Goal: Transaction & Acquisition: Purchase product/service

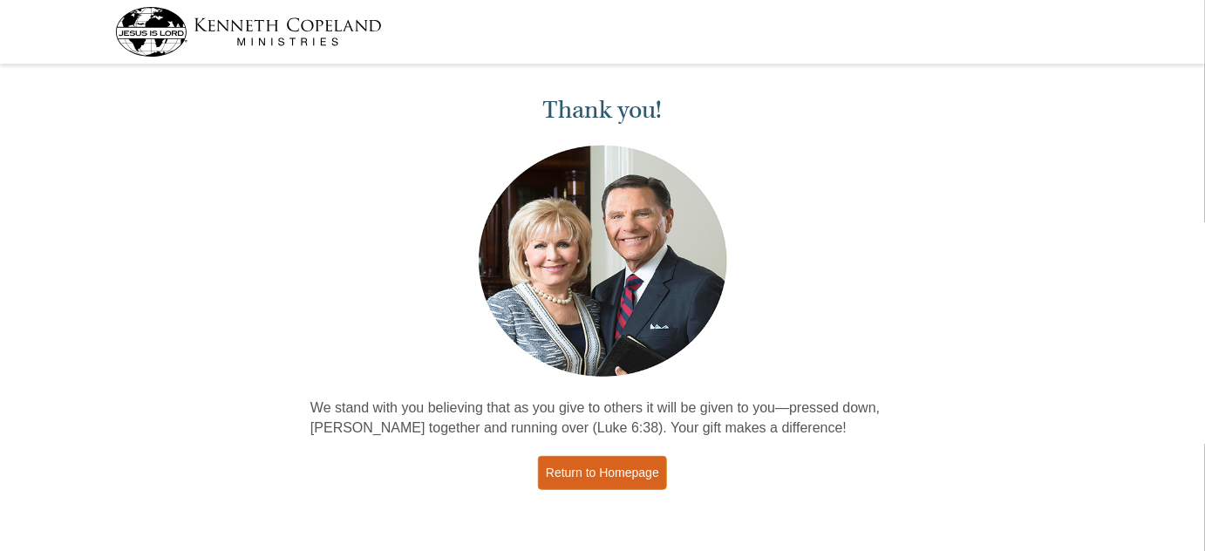
click at [627, 485] on link "Return to Homepage" at bounding box center [602, 473] width 129 height 34
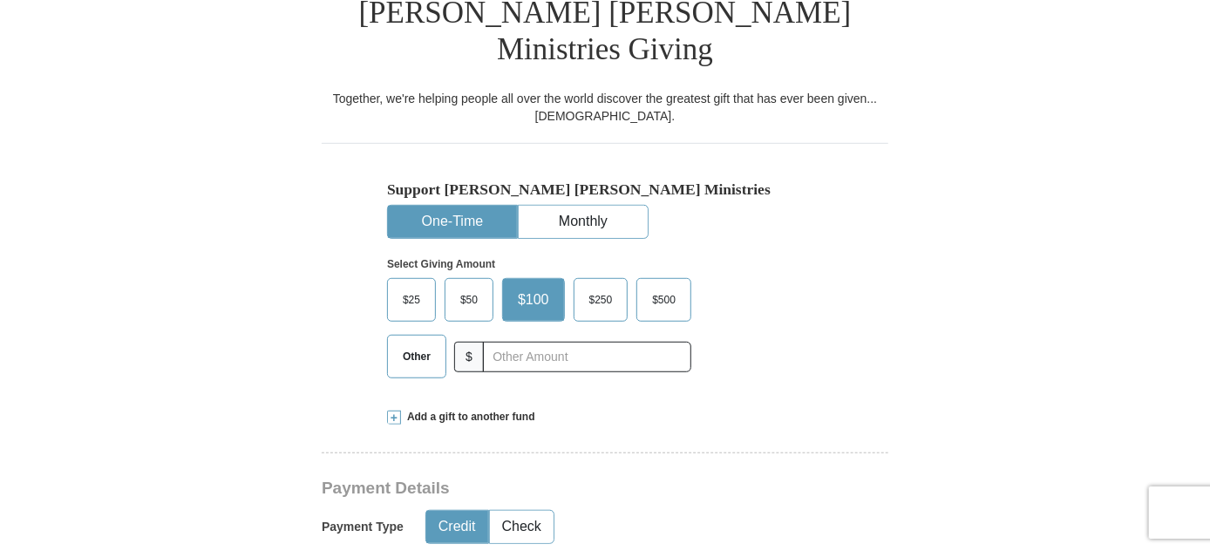
scroll to position [475, 0]
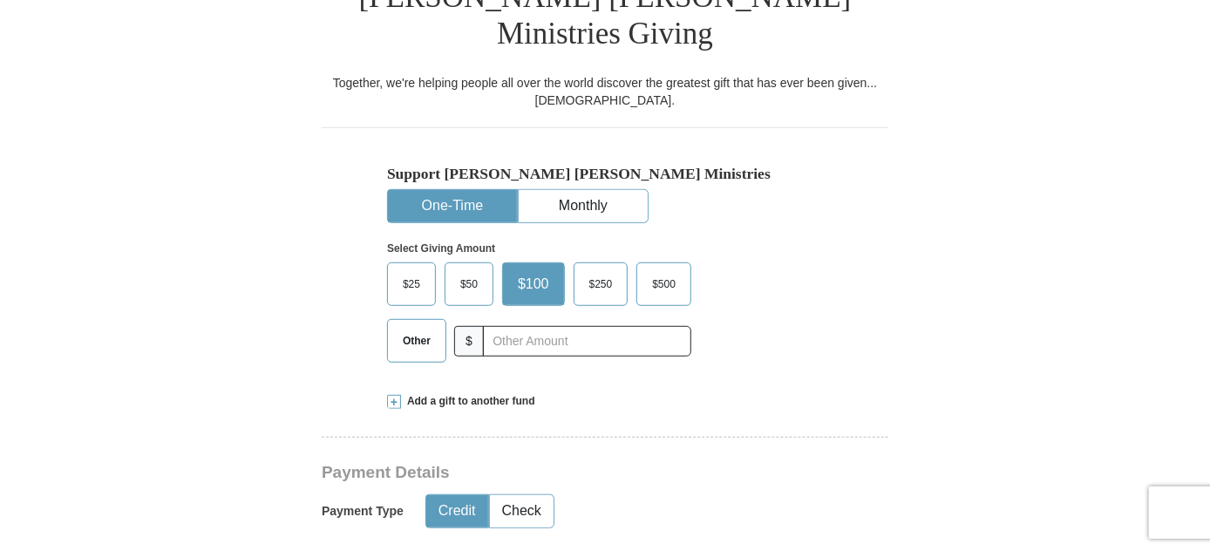
click at [411, 328] on span "Other" at bounding box center [416, 341] width 45 height 26
click at [0, 0] on input "Other" at bounding box center [0, 0] width 0 height 0
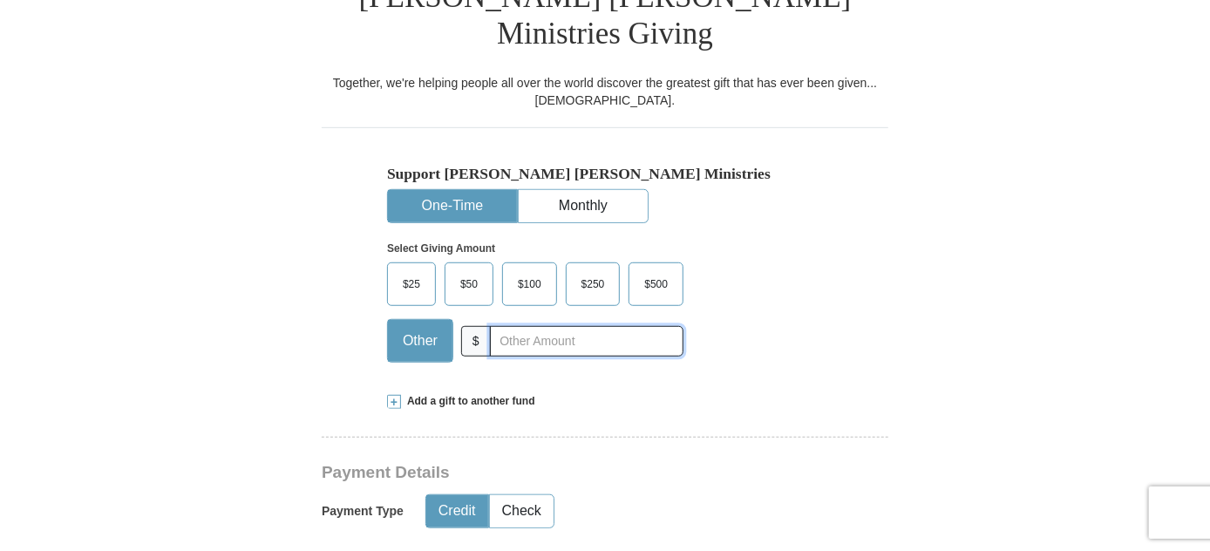
click at [515, 326] on input "text" at bounding box center [586, 341] width 193 height 31
click at [557, 326] on input "text" at bounding box center [586, 341] width 193 height 31
type input "70.00"
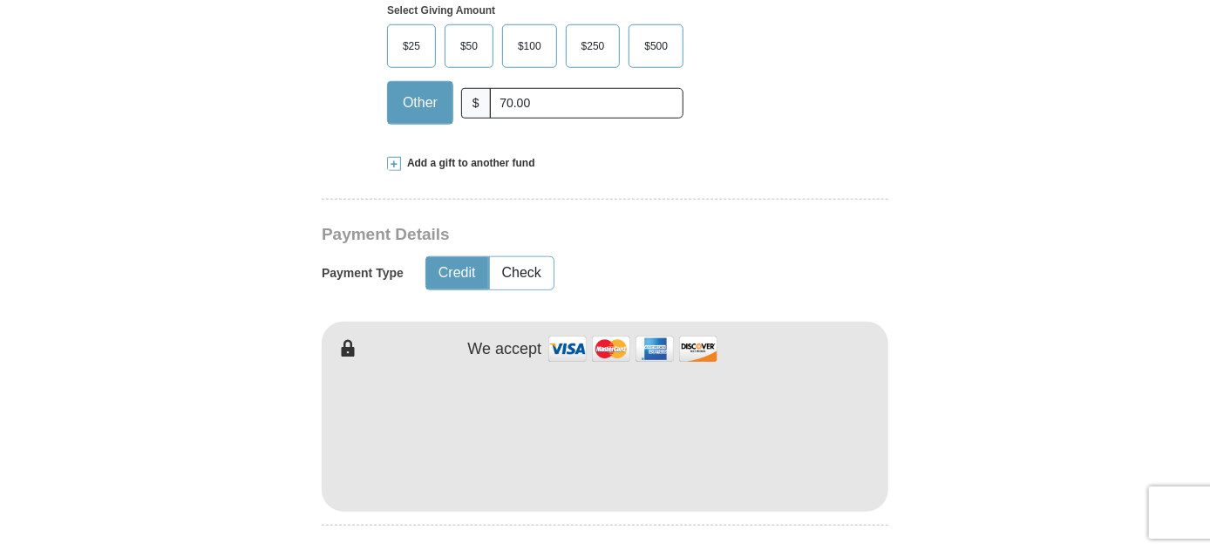
scroll to position [792, 0]
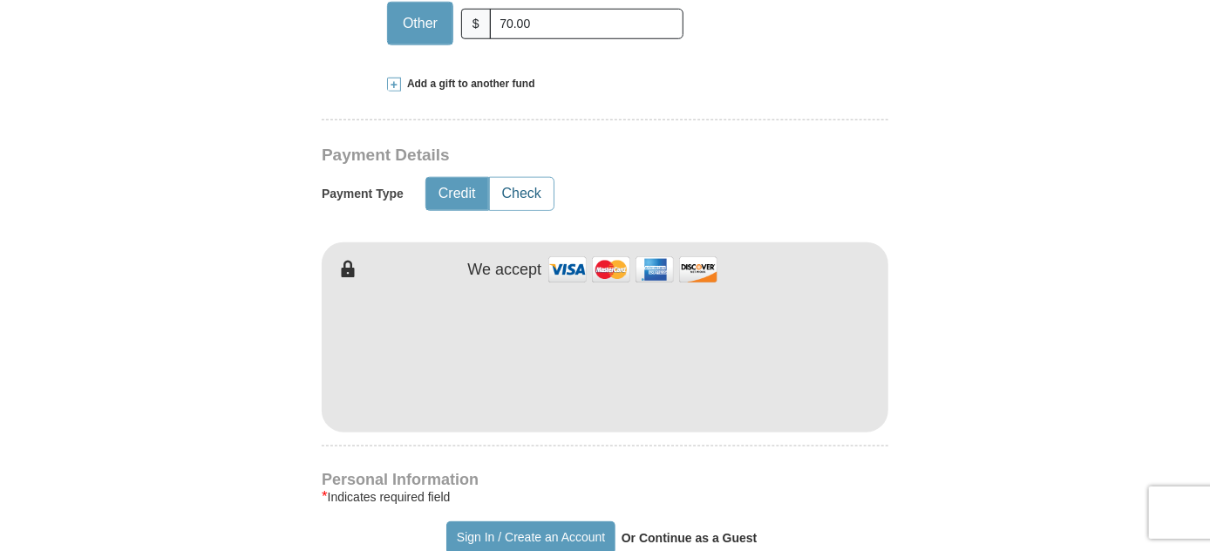
click at [514, 178] on button "Check" at bounding box center [522, 194] width 64 height 32
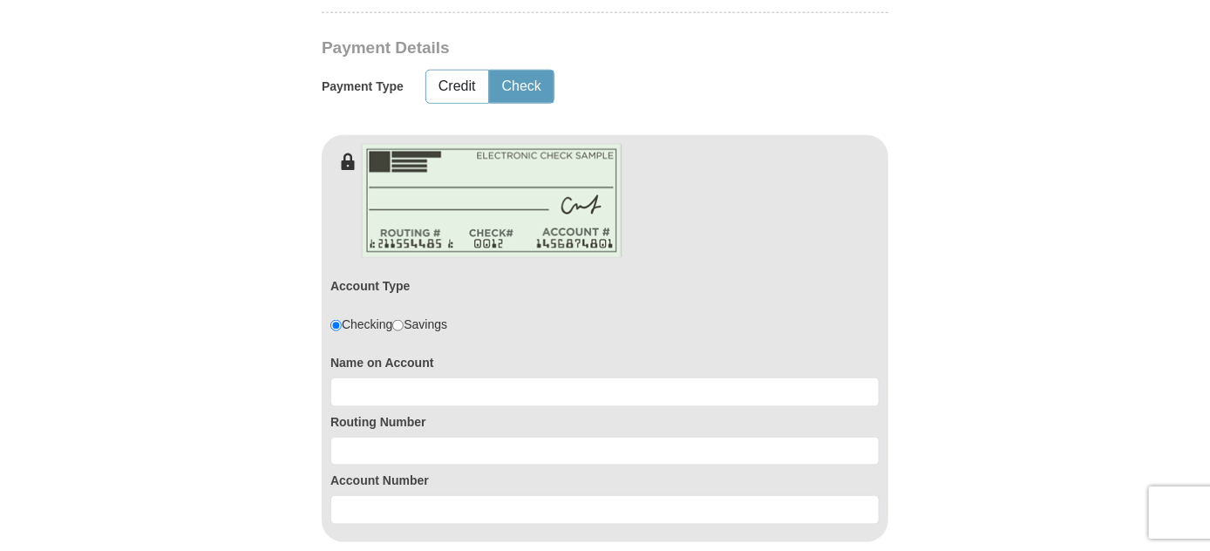
scroll to position [950, 0]
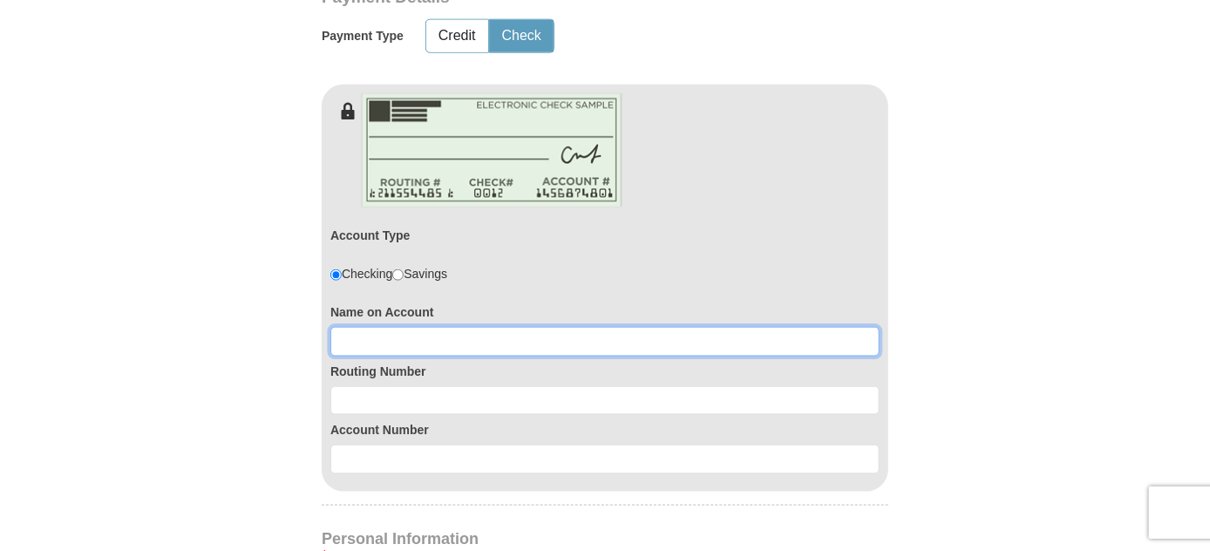
click at [437, 327] on input at bounding box center [604, 342] width 549 height 30
type input "Julie Murdoch"
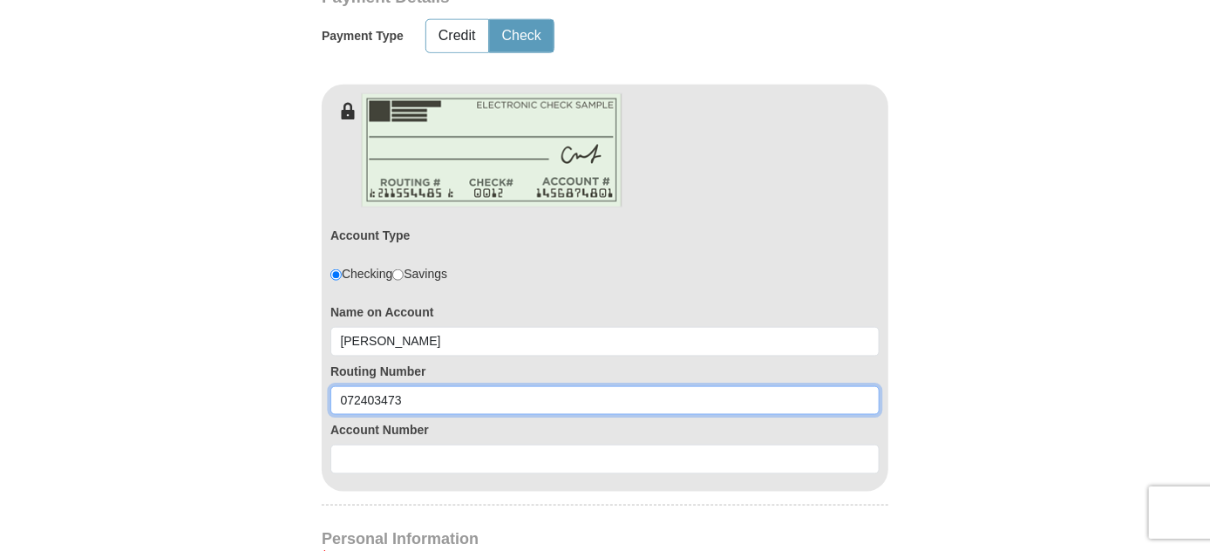
type input "072403473"
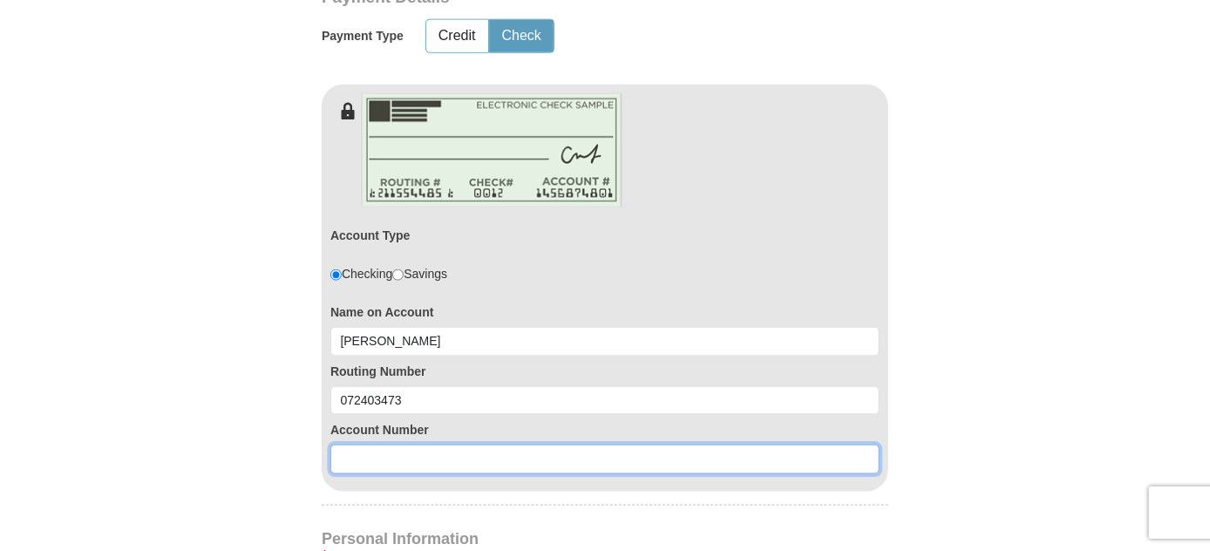
drag, startPoint x: 509, startPoint y: 422, endPoint x: 496, endPoint y: 415, distance: 14.8
click at [509, 444] on input at bounding box center [604, 459] width 549 height 30
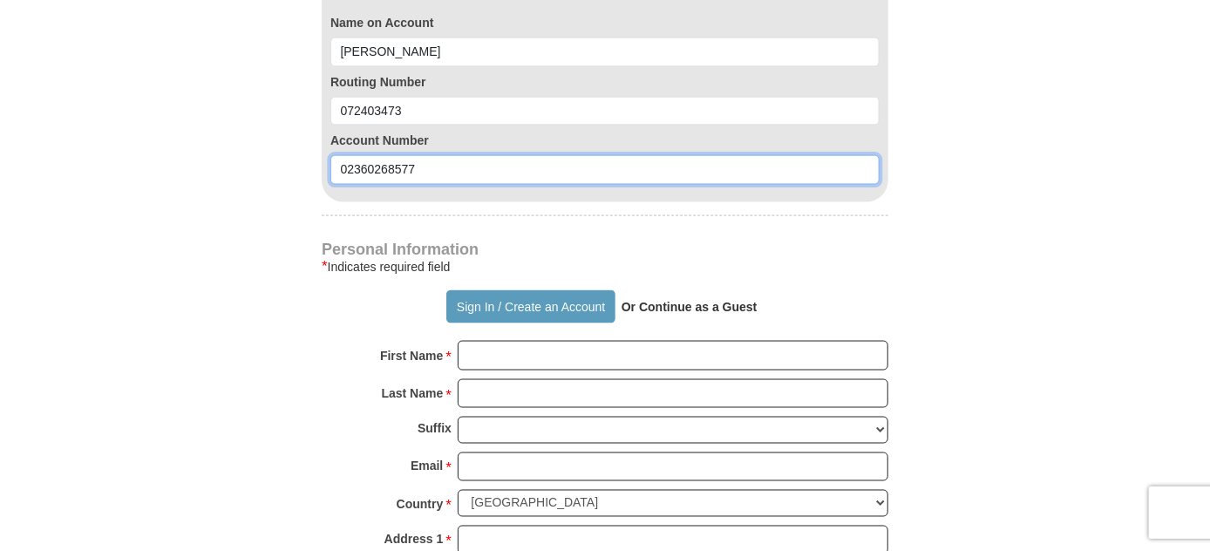
scroll to position [1267, 0]
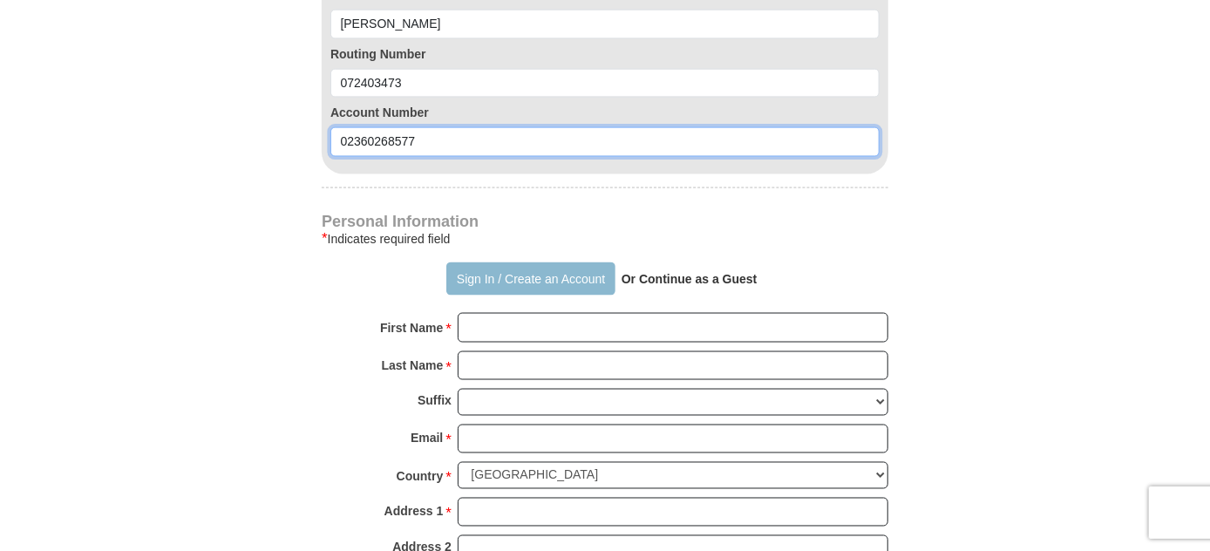
type input "02360268577"
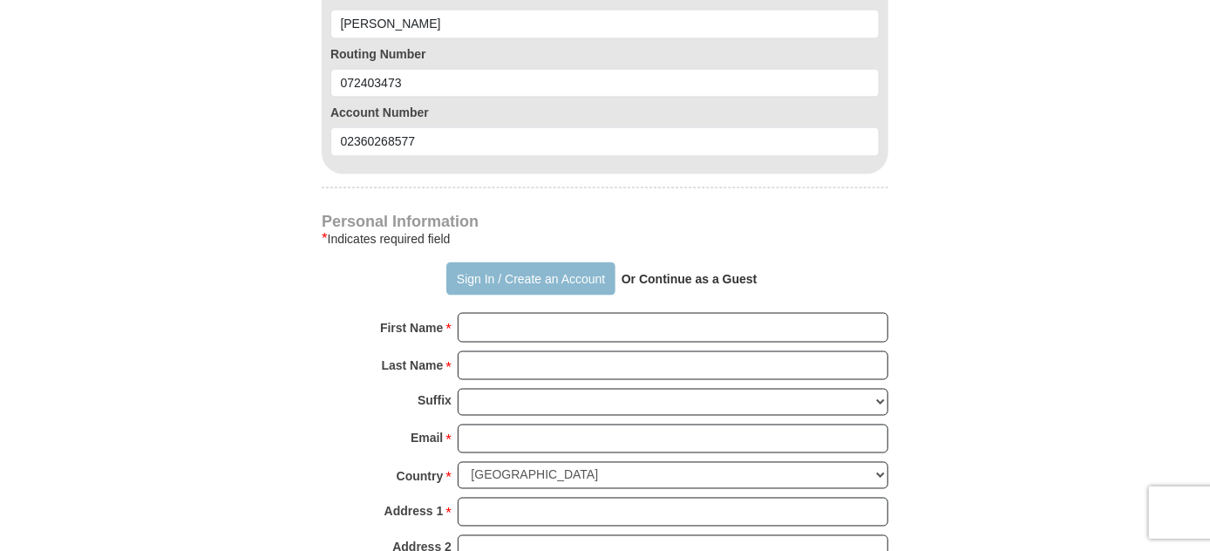
click at [474, 262] on button "Sign In / Create an Account" at bounding box center [530, 278] width 168 height 33
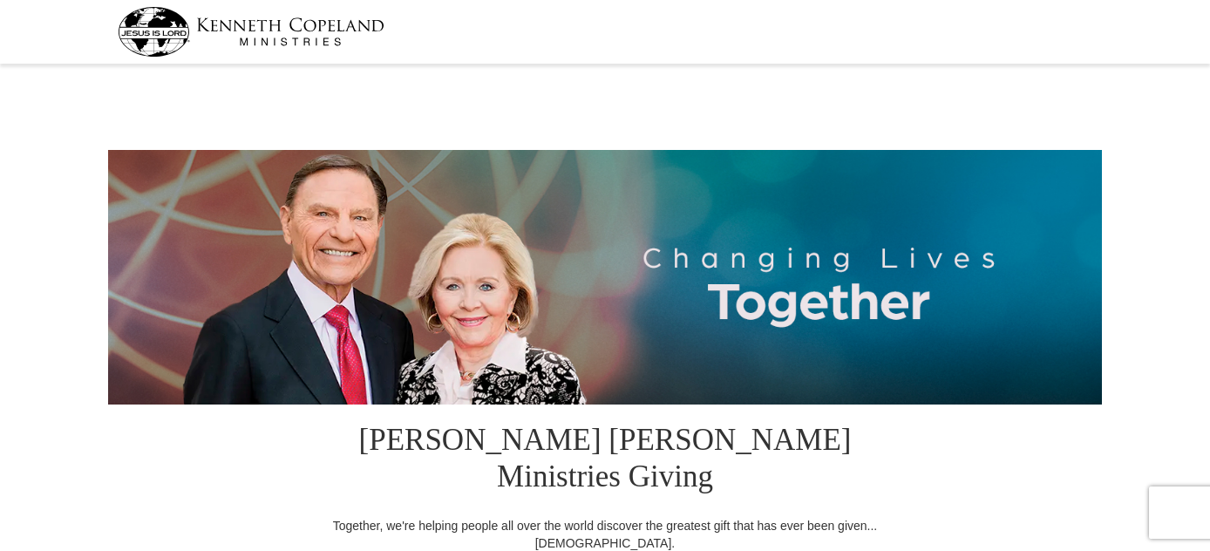
select select "MI"
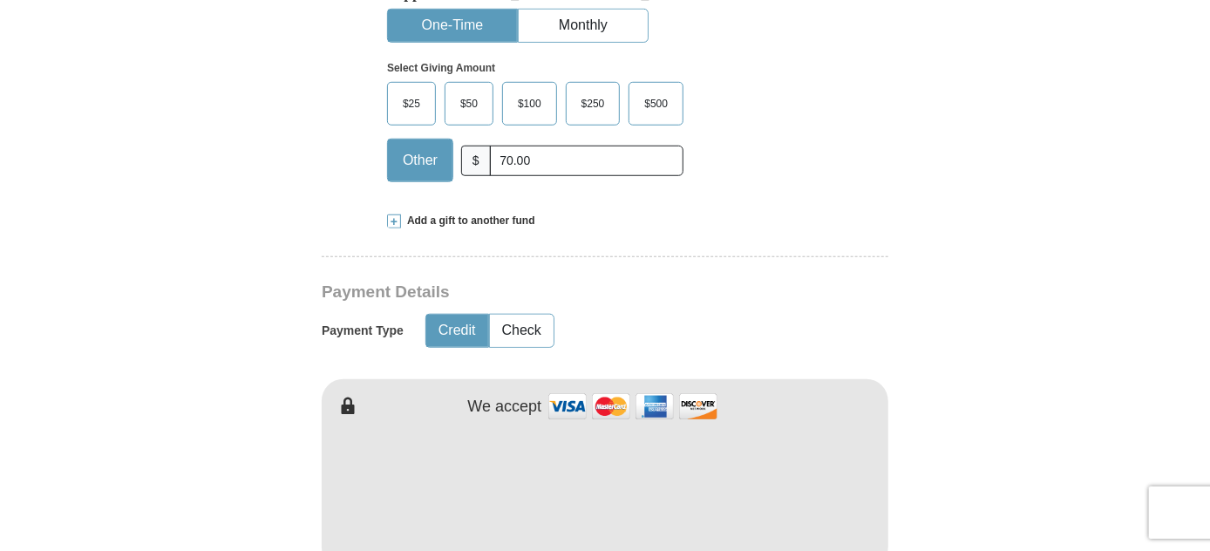
scroll to position [713, 0]
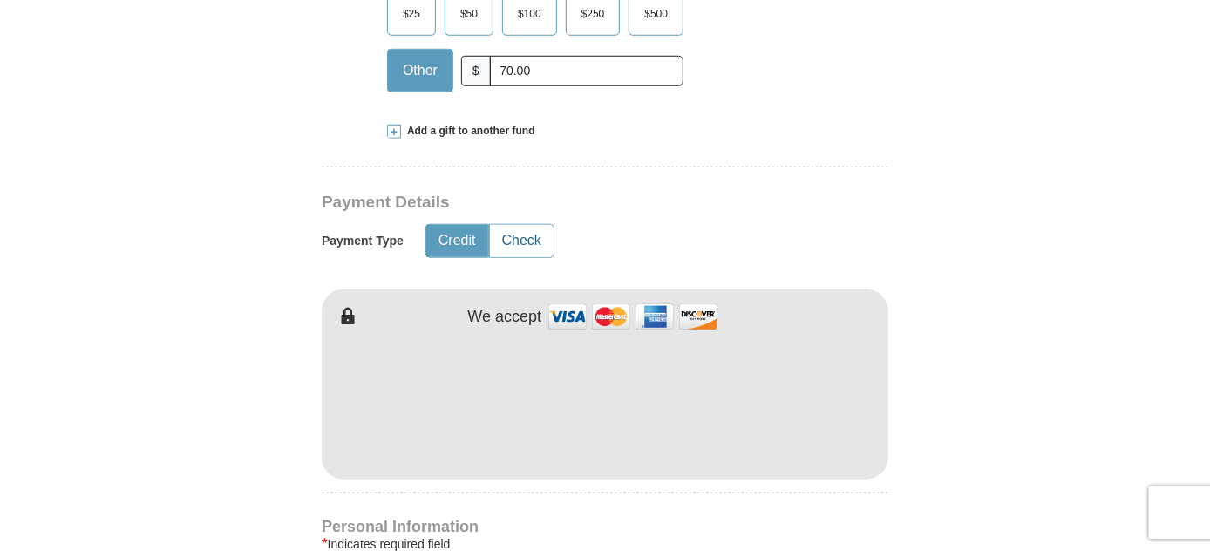
click at [523, 225] on button "Check" at bounding box center [522, 241] width 64 height 32
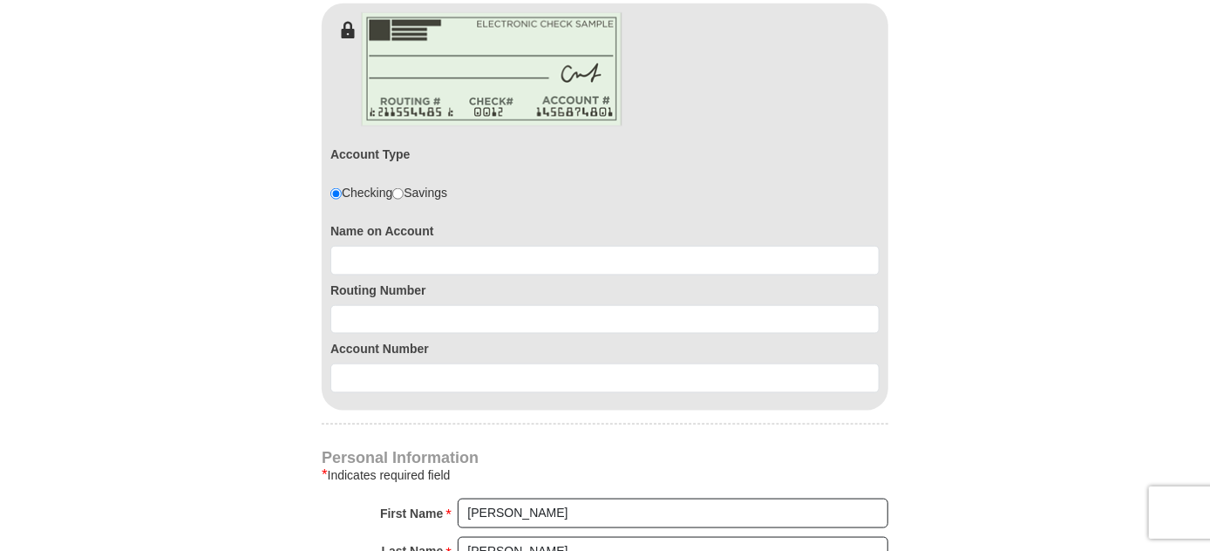
scroll to position [1029, 0]
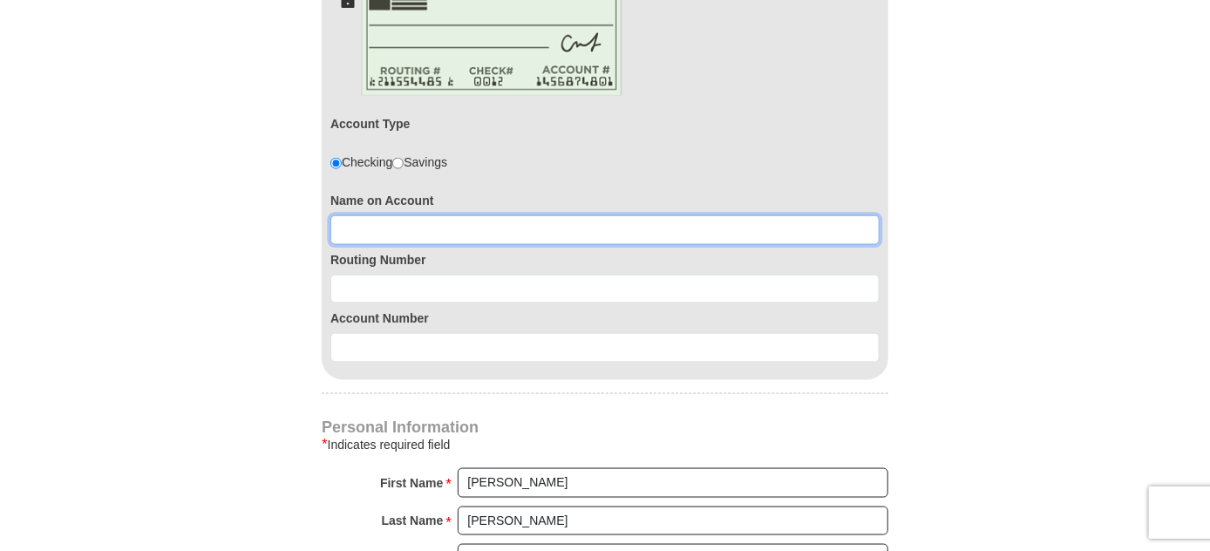
click at [418, 215] on input at bounding box center [604, 230] width 549 height 30
type input "Julie Murdoch"
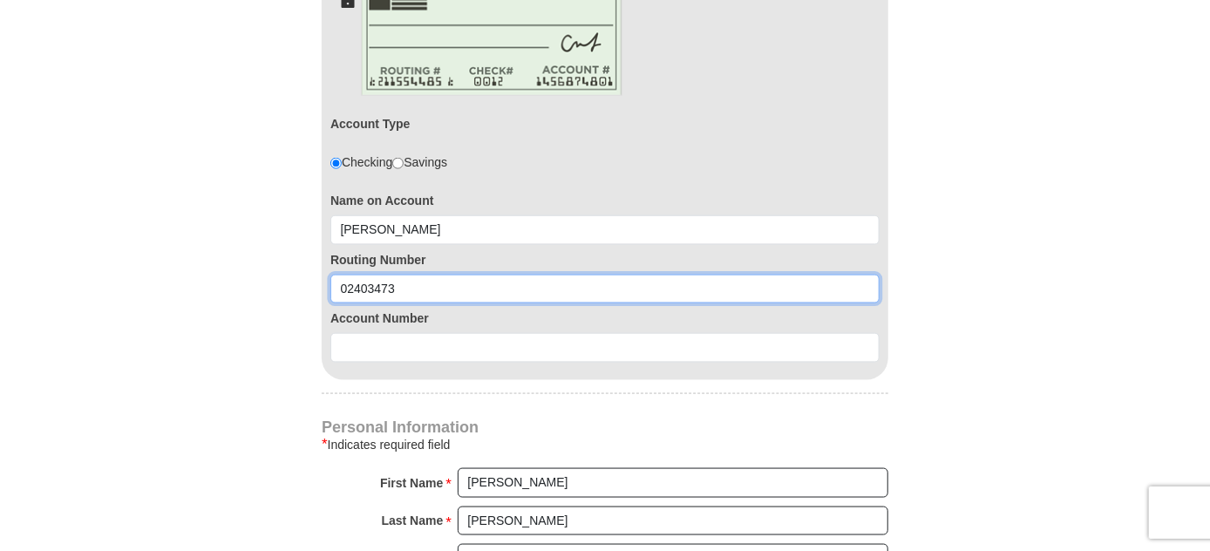
click at [350, 275] on input "02403473" at bounding box center [604, 290] width 549 height 30
drag, startPoint x: 345, startPoint y: 245, endPoint x: 376, endPoint y: 294, distance: 57.6
click at [349, 275] on input "02403473" at bounding box center [604, 290] width 549 height 30
type input "072403473"
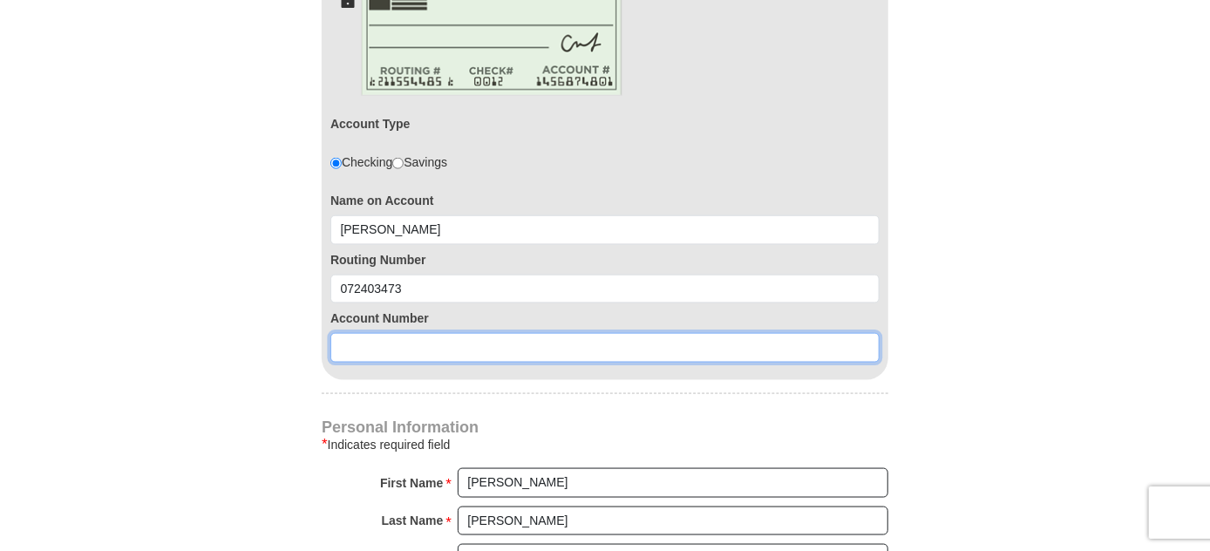
click at [381, 333] on input at bounding box center [604, 348] width 549 height 30
click at [375, 333] on input "02360268577" at bounding box center [604, 348] width 549 height 30
click at [439, 333] on input "02360268577" at bounding box center [604, 348] width 549 height 30
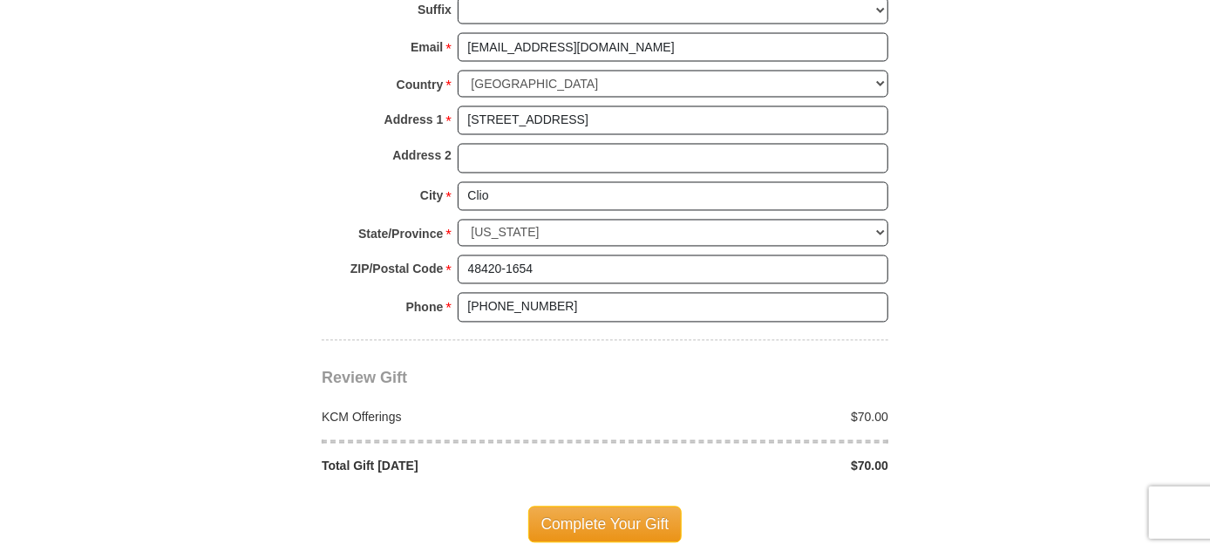
scroll to position [1585, 0]
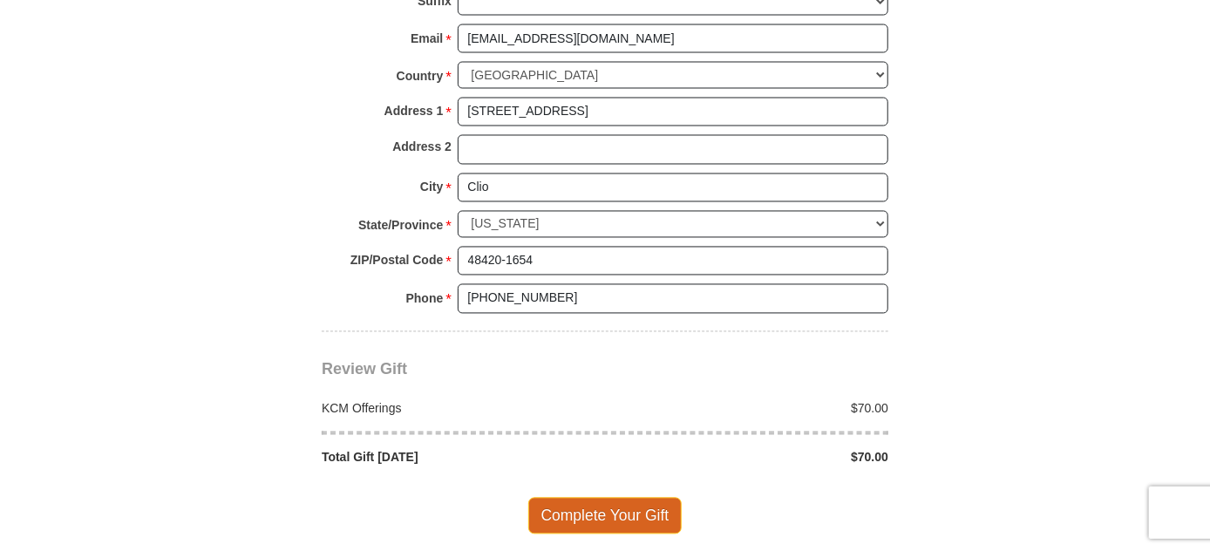
type input "02360268577"
click at [634, 498] on span "Complete Your Gift" at bounding box center [605, 516] width 154 height 37
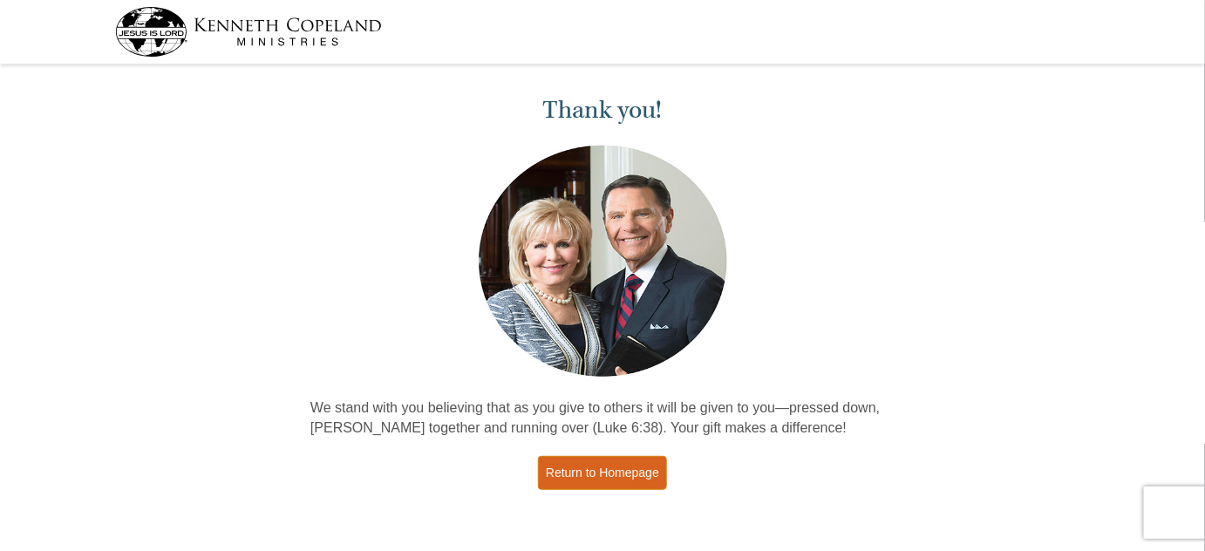
click at [643, 471] on link "Return to Homepage" at bounding box center [602, 473] width 129 height 34
